Goal: Transaction & Acquisition: Purchase product/service

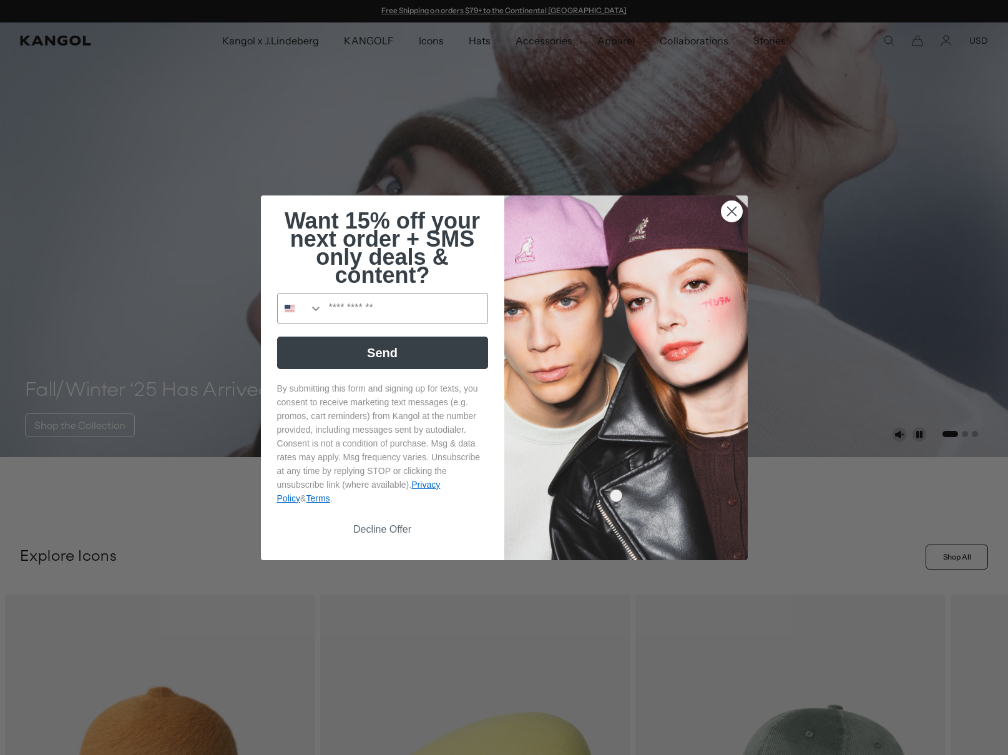
click at [731, 210] on circle "Close dialog" at bounding box center [731, 210] width 21 height 21
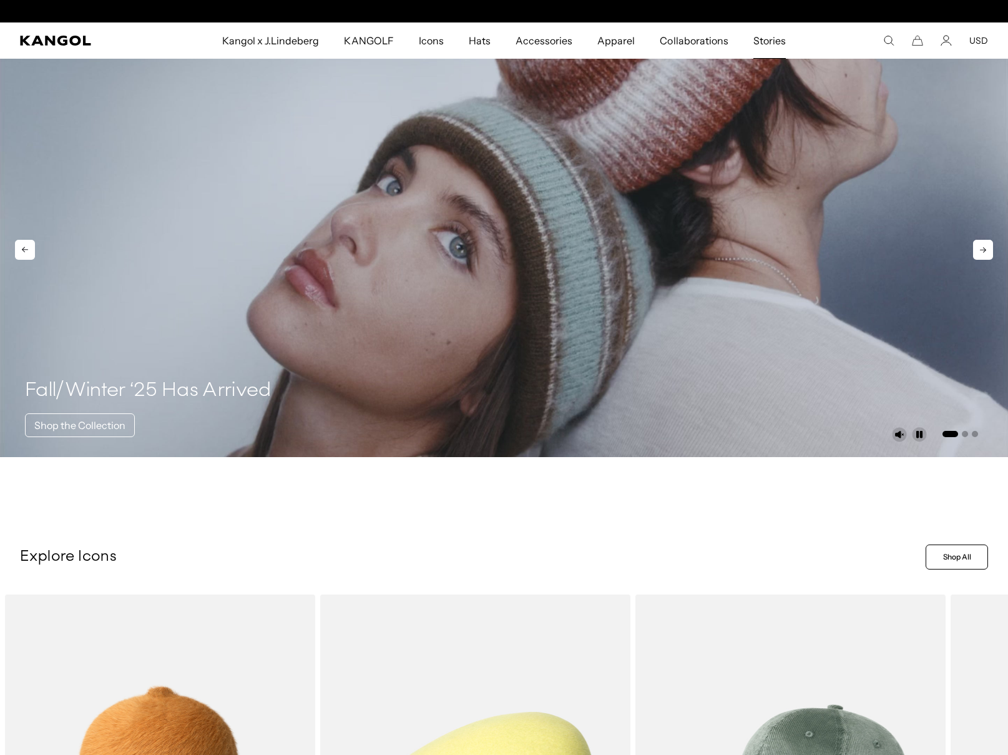
scroll to position [0, 257]
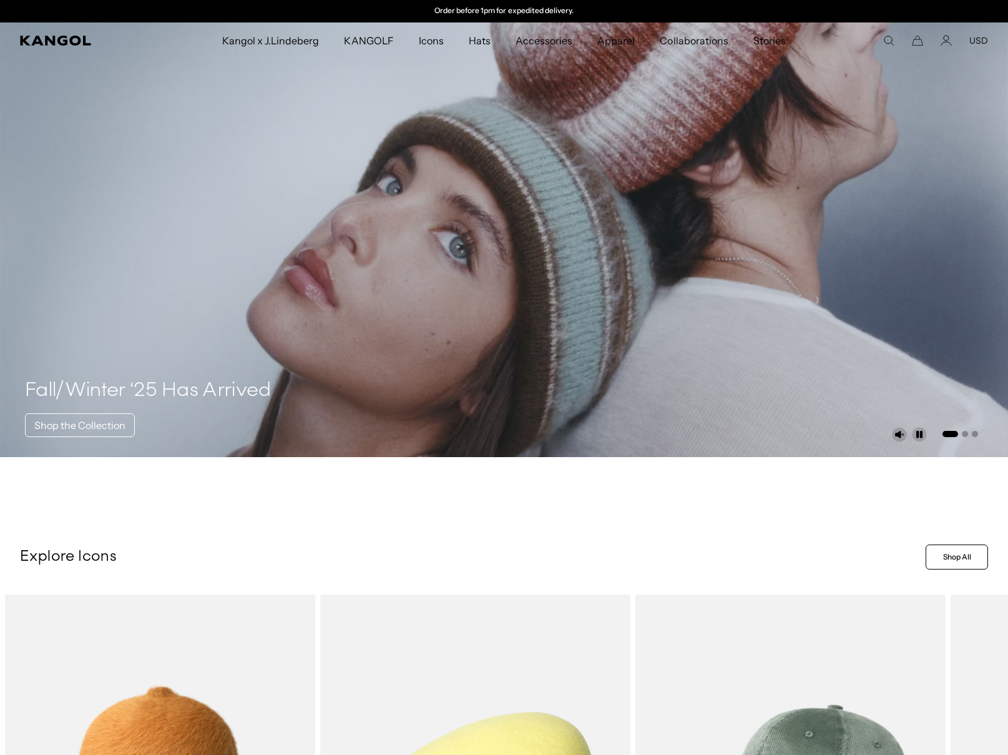
click at [887, 39] on icon "Search here" at bounding box center [888, 40] width 11 height 11
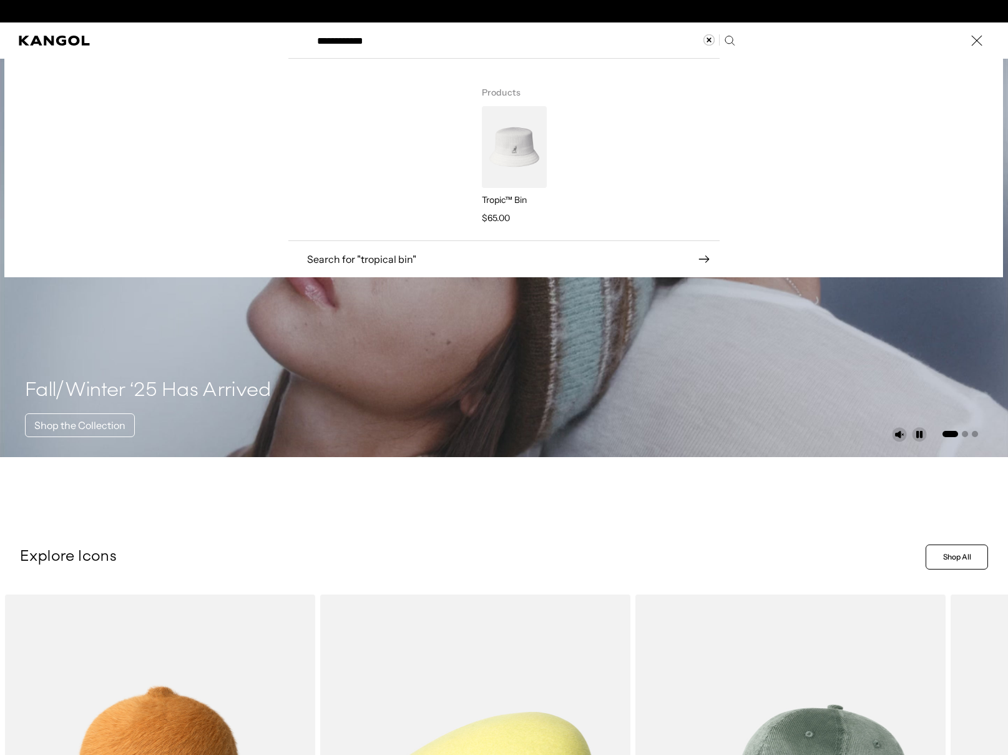
scroll to position [0, 0]
type input "**********"
click at [511, 150] on img "Search here" at bounding box center [514, 147] width 65 height 82
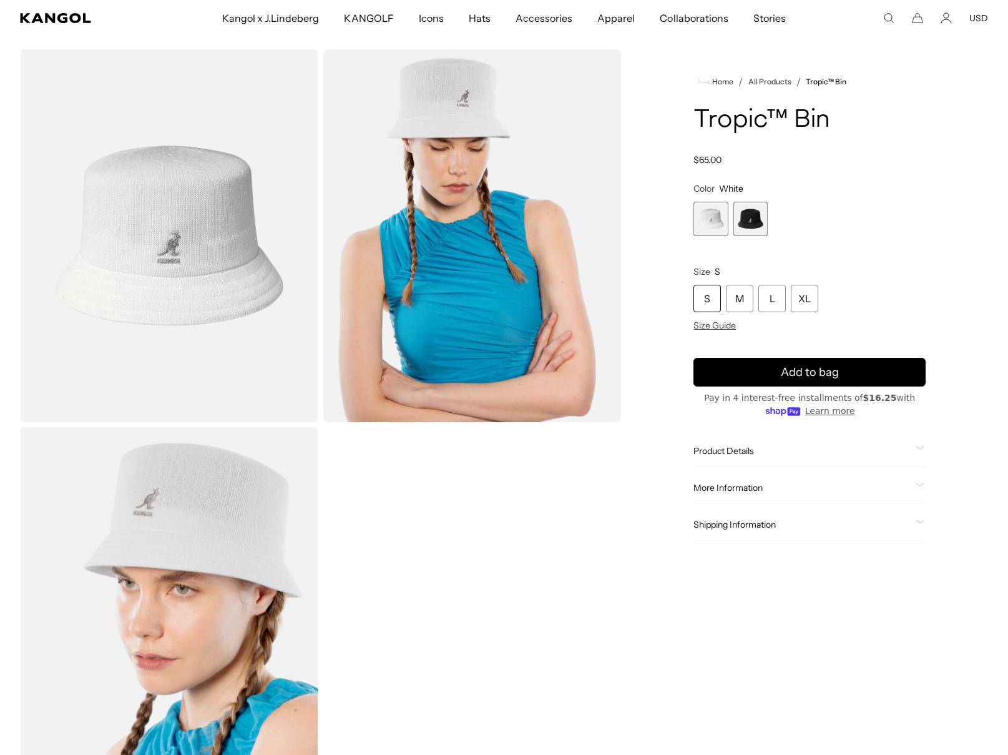
scroll to position [31, 0]
click at [751, 227] on span "2 of 2" at bounding box center [750, 219] width 34 height 34
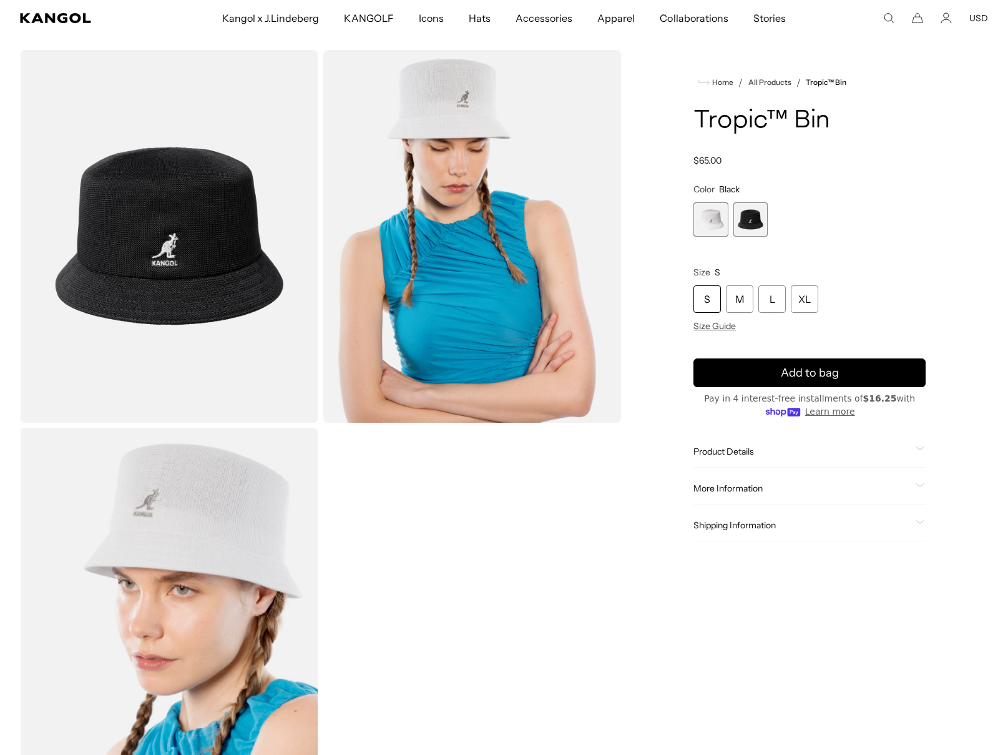
scroll to position [0, 257]
click at [710, 222] on span "1 of 2" at bounding box center [710, 219] width 34 height 34
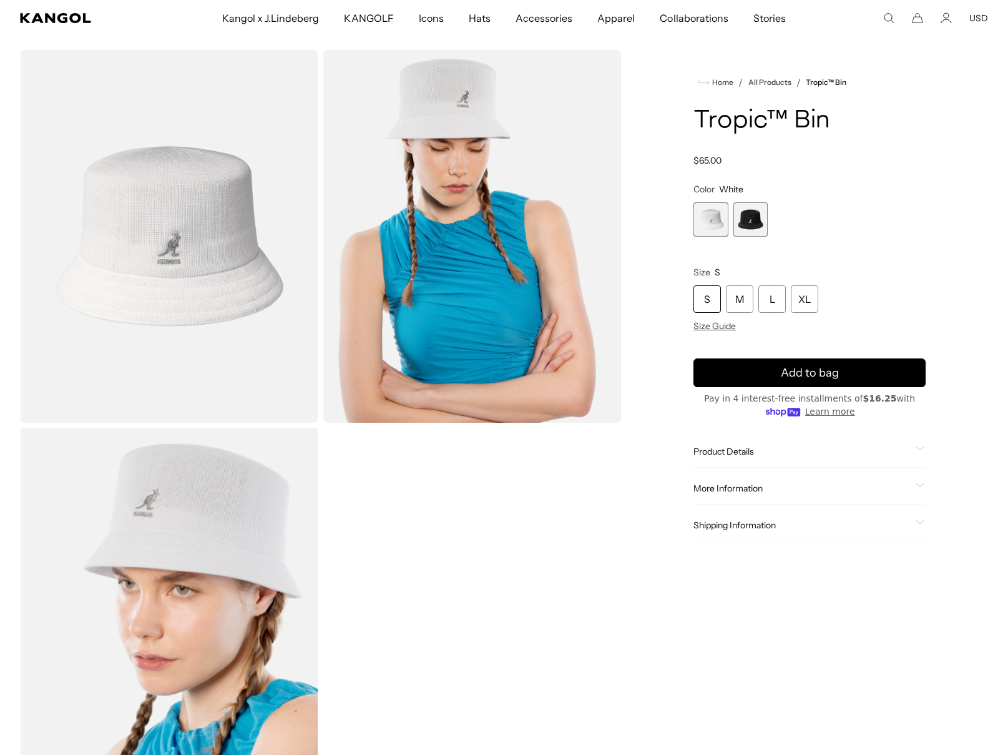
scroll to position [0, 257]
